Goal: Task Accomplishment & Management: Use online tool/utility

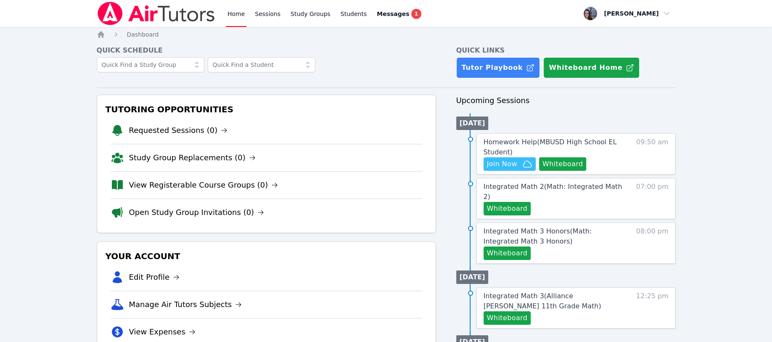
click at [560, 161] on button "Whiteboard" at bounding box center [563, 163] width 48 height 13
click at [506, 164] on span "Join Now" at bounding box center [502, 164] width 30 height 10
click at [378, 13] on span "Messages" at bounding box center [393, 14] width 32 height 8
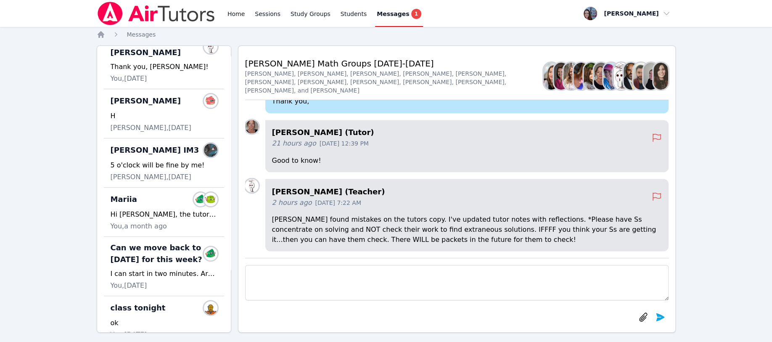
scroll to position [224, 0]
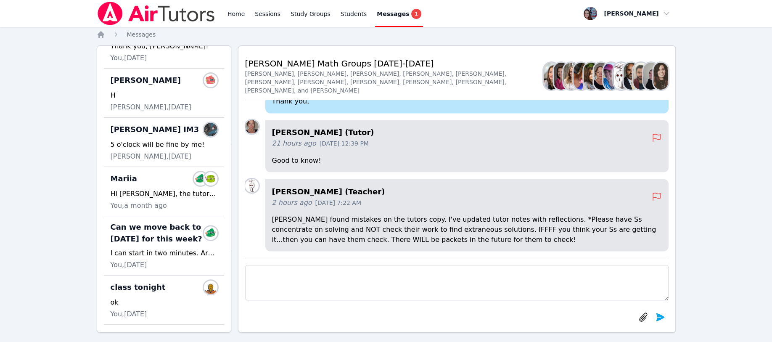
click at [130, 101] on div "H" at bounding box center [164, 95] width 107 height 10
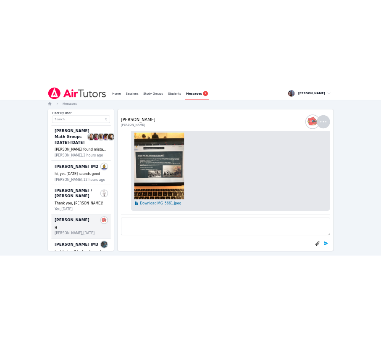
scroll to position [0, 0]
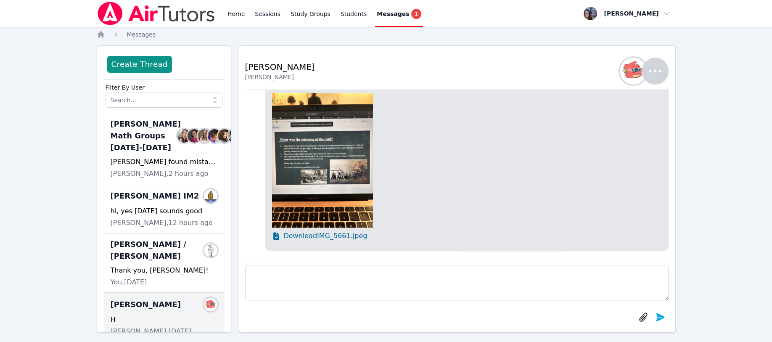
click at [100, 33] on icon "Breadcrumb" at bounding box center [101, 34] width 7 height 7
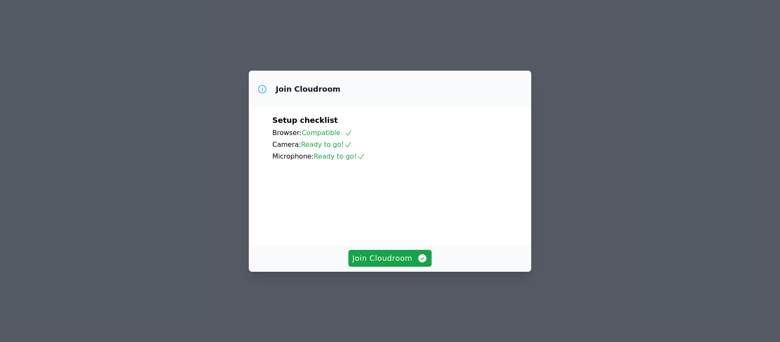
click at [381, 264] on span "Join Cloudroom" at bounding box center [390, 258] width 75 height 12
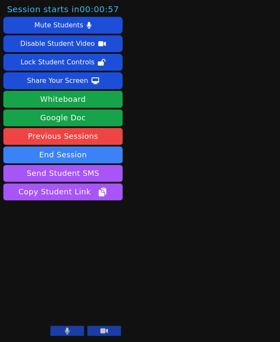
drag, startPoint x: 76, startPoint y: 307, endPoint x: 65, endPoint y: 303, distance: 11.3
click at [75, 303] on video at bounding box center [62, 304] width 119 height 67
click at [94, 331] on button at bounding box center [104, 330] width 34 height 10
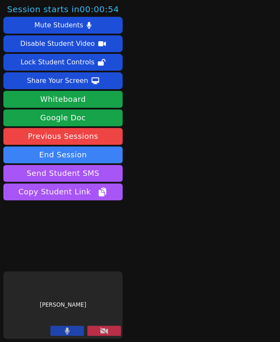
click at [94, 331] on button at bounding box center [104, 330] width 34 height 10
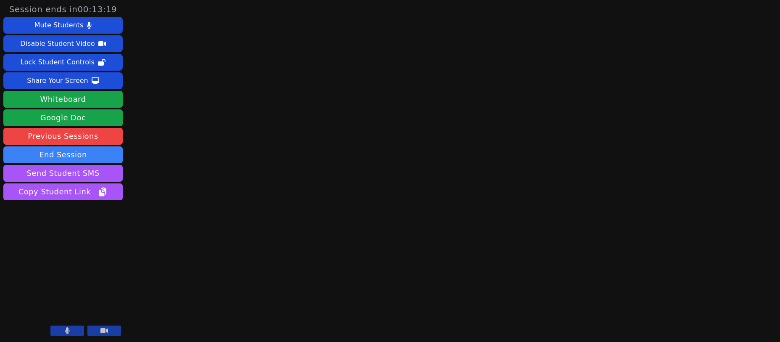
click at [70, 152] on button "End Session" at bounding box center [62, 154] width 119 height 17
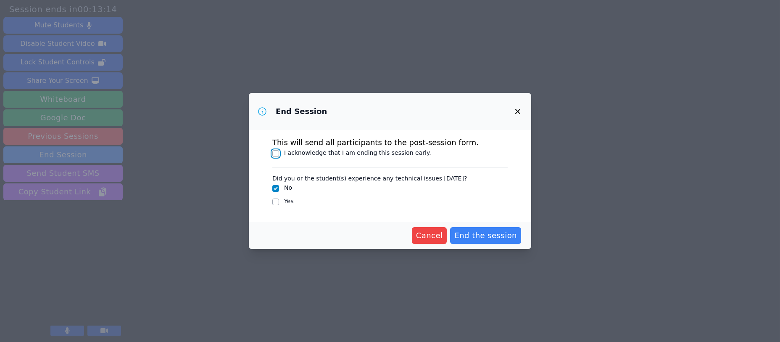
click at [278, 153] on input "I acknowledge that I am ending this session early." at bounding box center [275, 153] width 7 height 7
checkbox input "true"
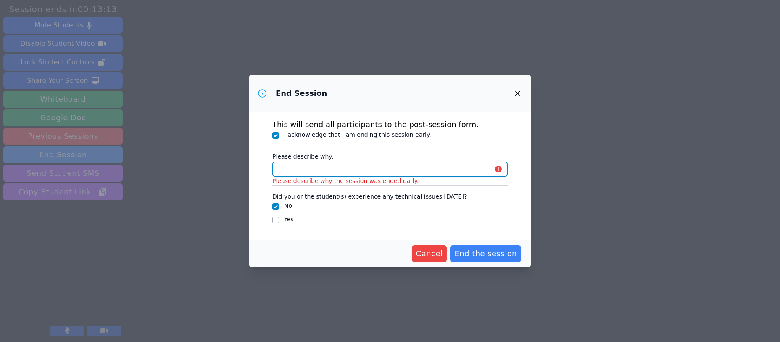
click at [296, 171] on input "Please describe why:" at bounding box center [389, 168] width 235 height 15
type input "students were released early for an assembly"
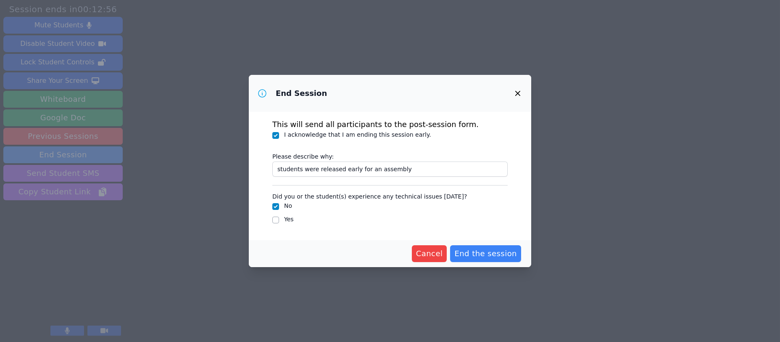
click at [476, 248] on span "End the session" at bounding box center [486, 254] width 63 height 12
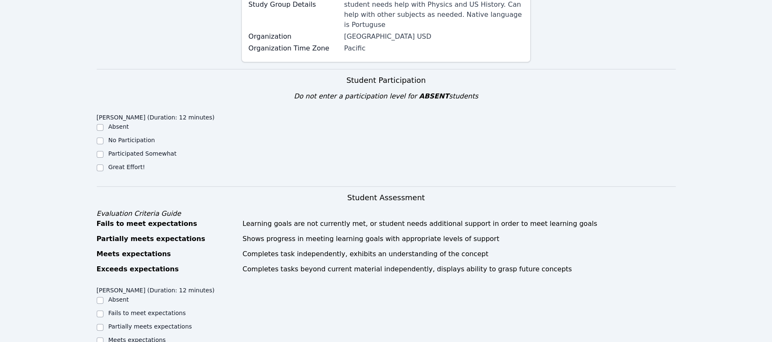
scroll to position [224, 0]
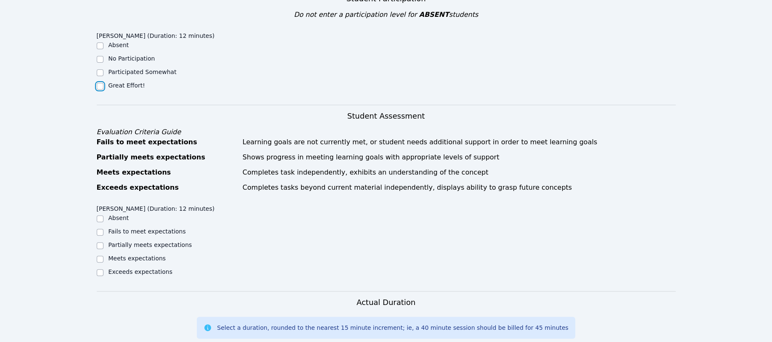
drag, startPoint x: 101, startPoint y: 74, endPoint x: 102, endPoint y: 67, distance: 7.2
click at [102, 67] on ul "Absent No Participation Participated Somewhat Great Effort!" at bounding box center [169, 66] width 145 height 50
click at [101, 254] on div at bounding box center [100, 259] width 7 height 10
click at [97, 256] on input "Meets expectations" at bounding box center [100, 259] width 7 height 7
checkbox input "true"
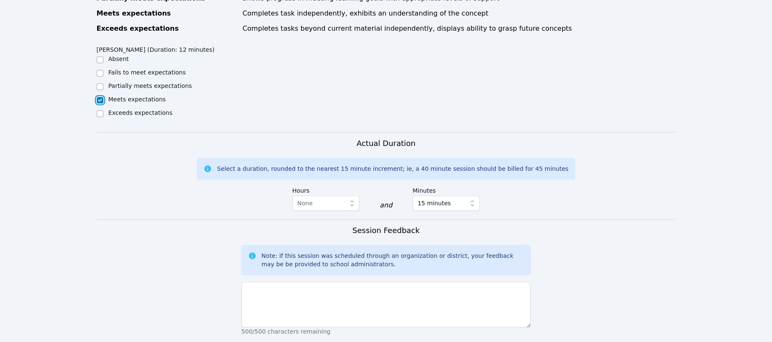
scroll to position [392, 0]
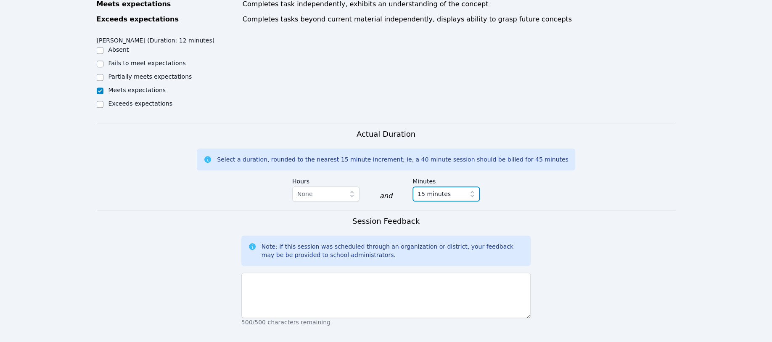
click at [471, 190] on icon "button" at bounding box center [472, 194] width 8 height 8
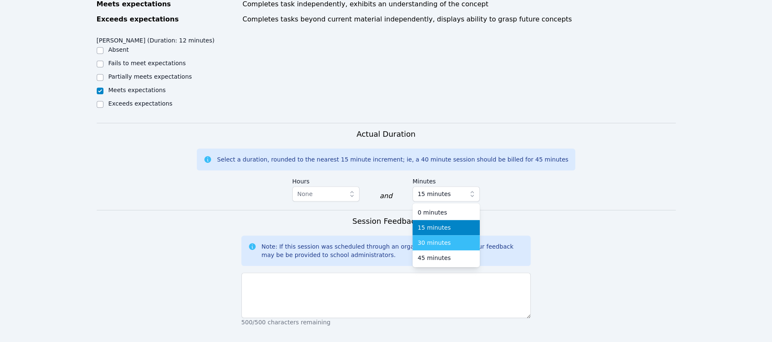
click at [448, 238] on div "30 minutes" at bounding box center [446, 242] width 57 height 8
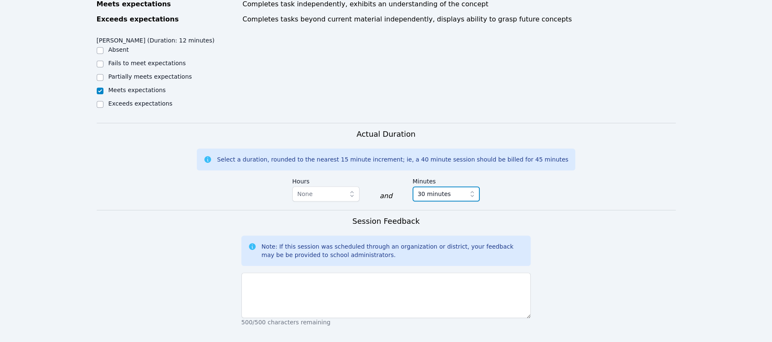
scroll to position [505, 0]
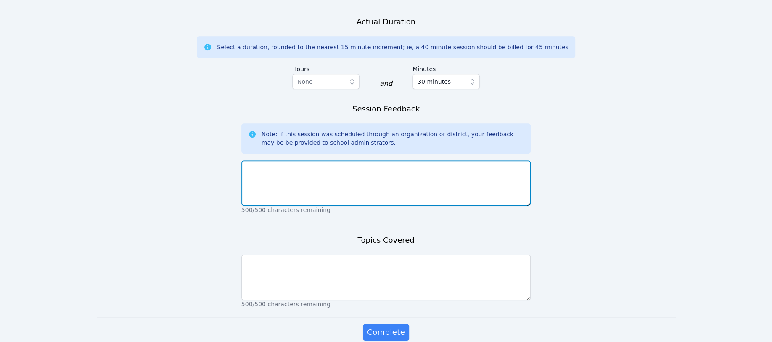
drag, startPoint x: 268, startPoint y: 159, endPoint x: 277, endPoint y: 158, distance: 8.9
click at [277, 160] on textarea at bounding box center [386, 182] width 290 height 45
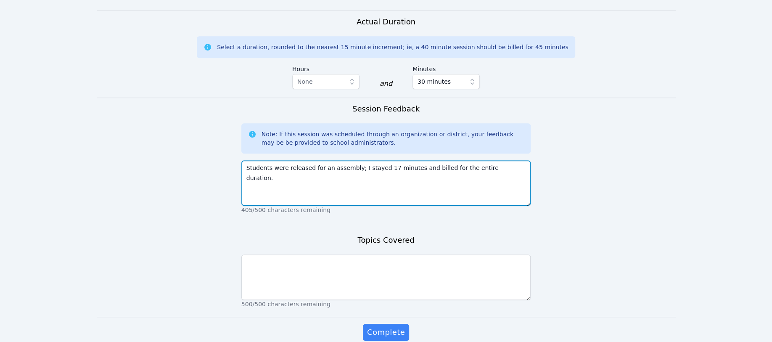
type textarea "Students were released for an assembly; I stayed 17 minutes and billed for the …"
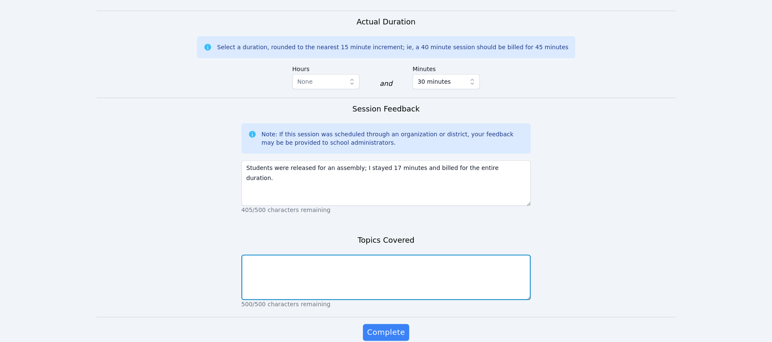
click at [252, 258] on textarea at bounding box center [386, 276] width 290 height 45
type textarea "Creating interrogative, exclamatory, and declarative sentences."
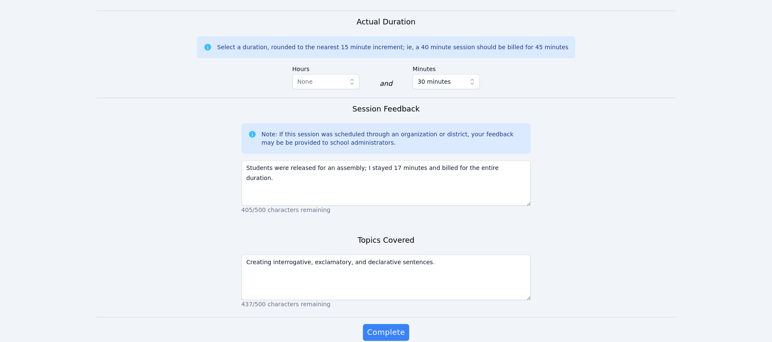
click at [372, 326] on span "Complete" at bounding box center [386, 332] width 38 height 12
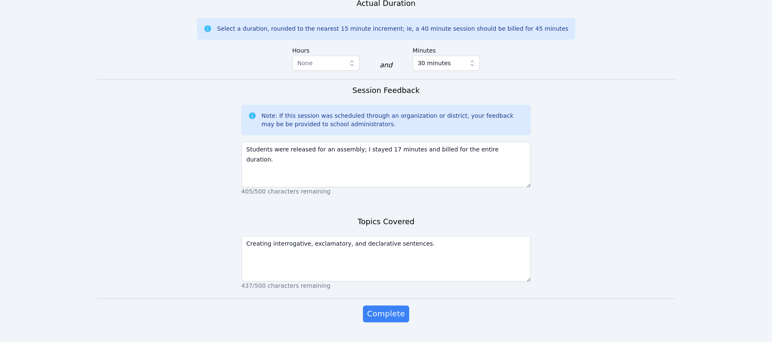
scroll to position [545, 0]
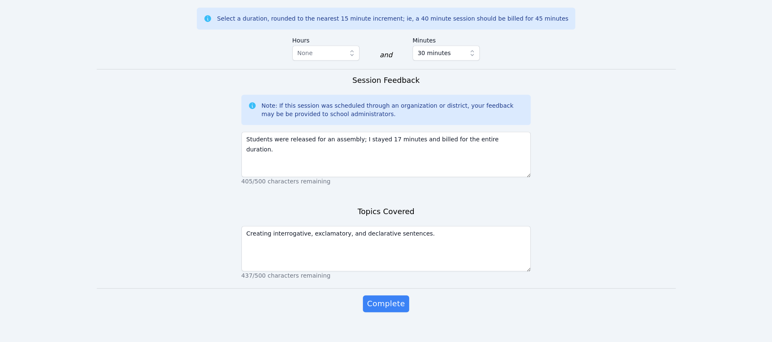
click at [395, 298] on span "Complete" at bounding box center [386, 304] width 38 height 12
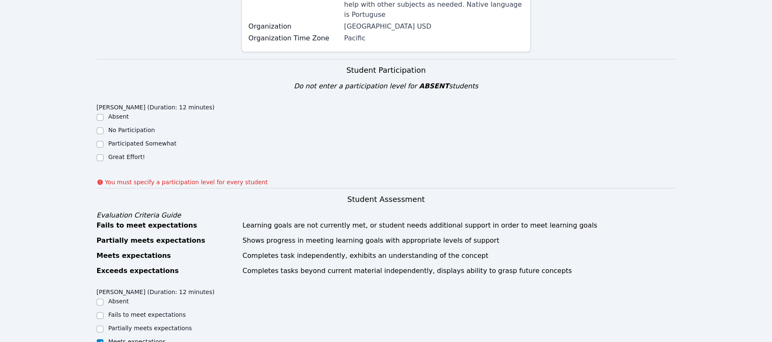
scroll to position [96, 0]
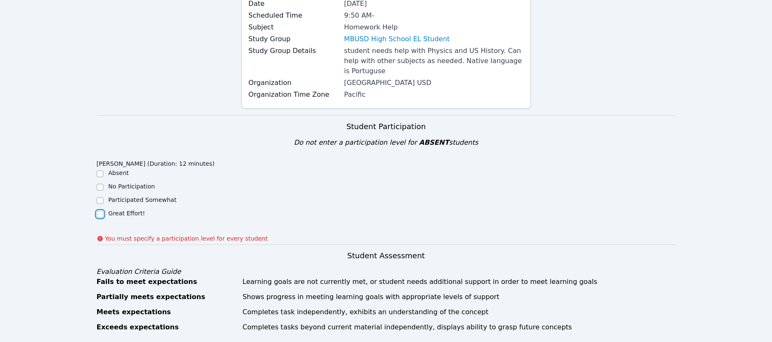
click at [102, 211] on input "Great Effort!" at bounding box center [100, 214] width 7 height 7
checkbox input "true"
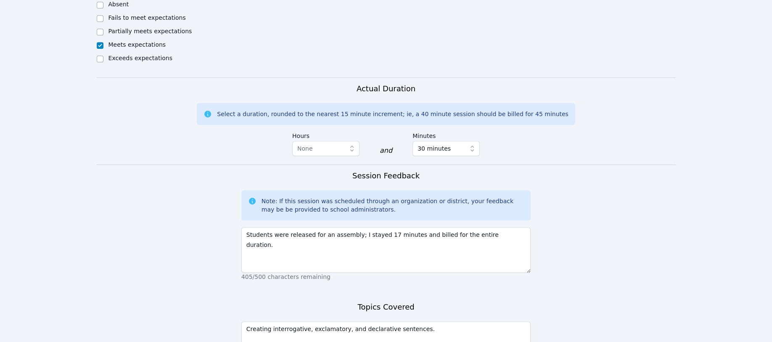
scroll to position [545, 0]
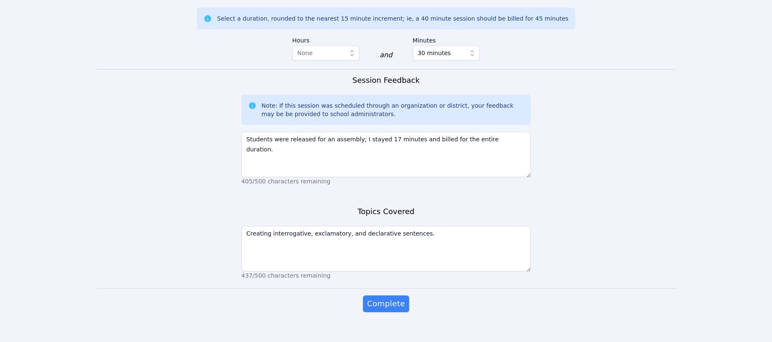
click at [385, 298] on span "Complete" at bounding box center [386, 304] width 38 height 12
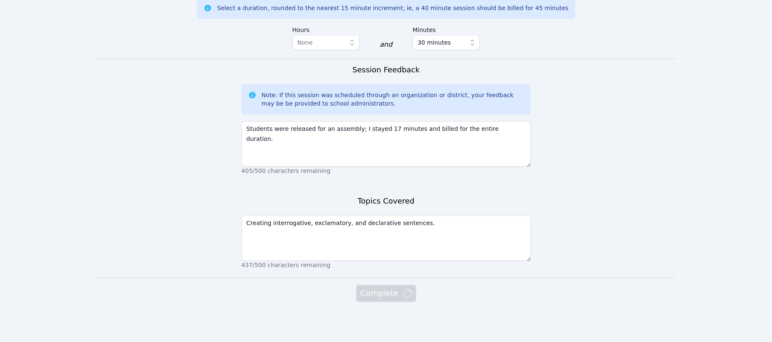
scroll to position [533, 0]
